Goal: Navigation & Orientation: Understand site structure

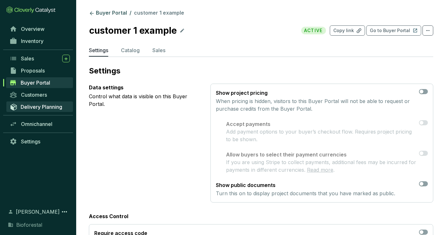
click at [30, 106] on span "Delivery Planning" at bounding box center [42, 107] width 42 height 6
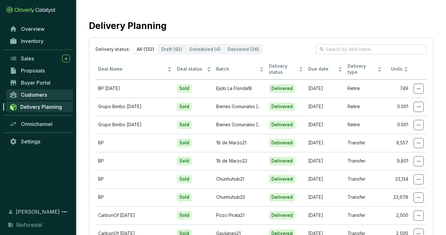
click at [34, 99] on link "Customers" at bounding box center [39, 94] width 67 height 11
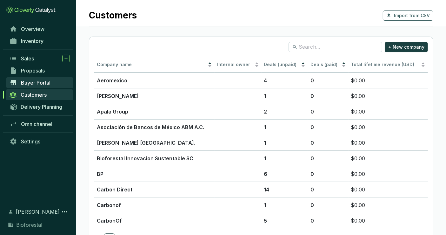
click at [37, 84] on span "Buyer Portal" at bounding box center [36, 82] width 30 height 6
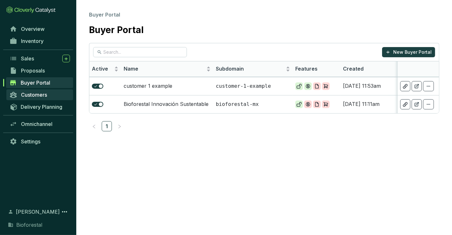
click at [37, 93] on span "Customers" at bounding box center [34, 94] width 26 height 6
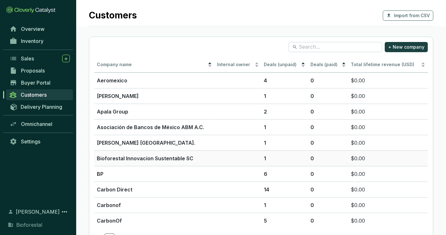
scroll to position [23, 0]
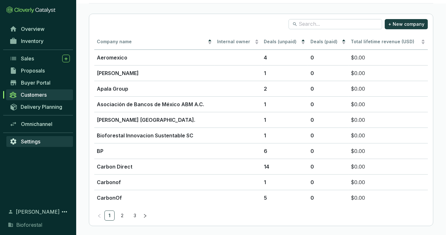
click at [32, 142] on span "Settings" at bounding box center [30, 141] width 19 height 6
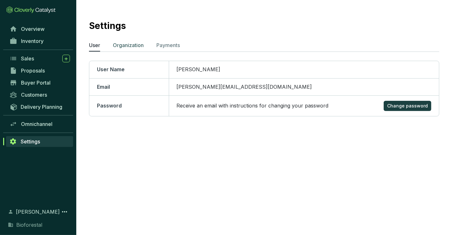
click at [139, 46] on p "Organization" at bounding box center [128, 45] width 31 height 8
